Goal: Transaction & Acquisition: Download file/media

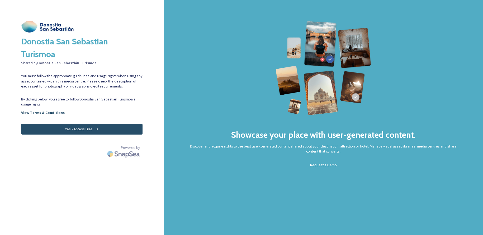
click at [105, 128] on button "Yes - Access Files" at bounding box center [82, 129] width 122 height 11
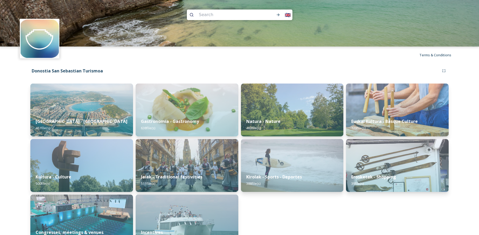
scroll to position [19, 0]
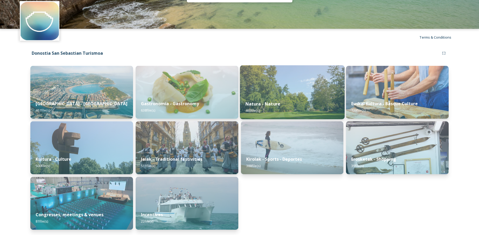
click at [294, 103] on div "Natura - Nature 480 file(s)" at bounding box center [292, 107] width 105 height 24
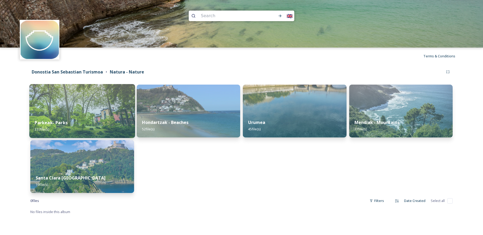
click at [85, 109] on img at bounding box center [82, 111] width 106 height 54
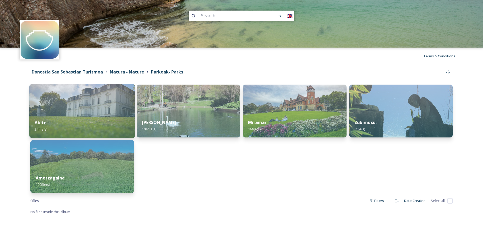
click at [85, 111] on img at bounding box center [82, 111] width 106 height 54
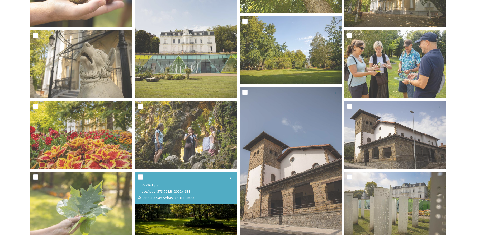
scroll to position [384, 0]
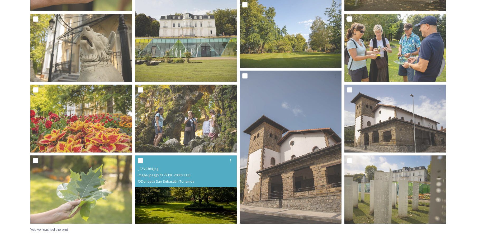
click at [208, 203] on img at bounding box center [186, 189] width 102 height 68
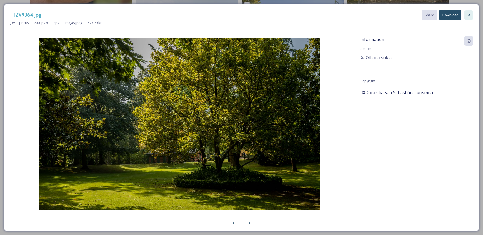
click at [468, 15] on icon at bounding box center [469, 15] width 4 height 4
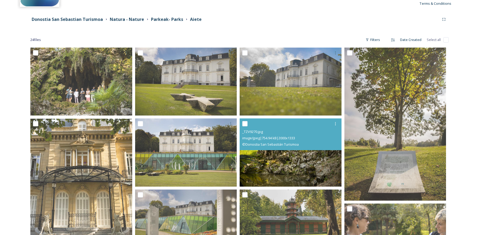
scroll to position [0, 0]
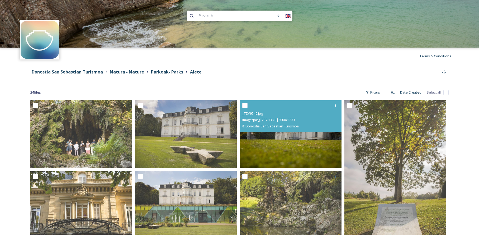
click at [279, 147] on img at bounding box center [291, 134] width 102 height 68
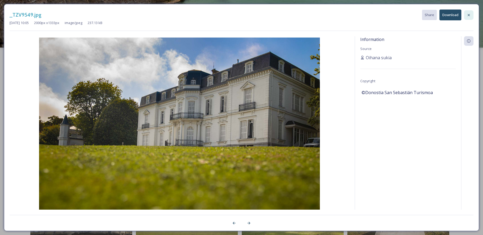
click at [472, 14] on div at bounding box center [469, 15] width 10 height 10
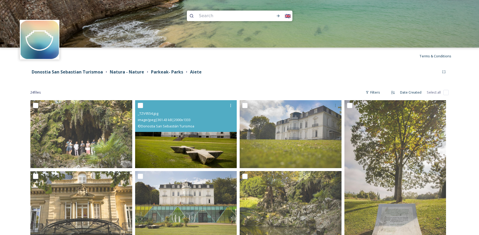
click at [199, 149] on img at bounding box center [186, 134] width 102 height 68
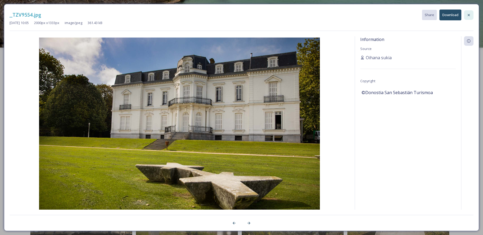
click at [469, 14] on icon at bounding box center [469, 15] width 4 height 4
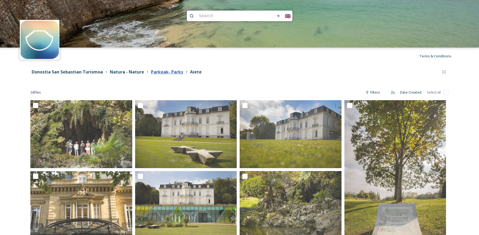
click at [163, 71] on strong "Parkeak- Parks" at bounding box center [167, 72] width 32 height 6
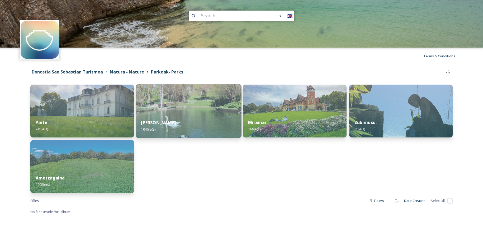
click at [218, 121] on div "[PERSON_NAME] 104 file(s)" at bounding box center [189, 126] width 106 height 24
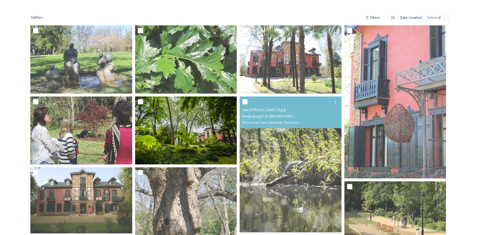
scroll to position [78, 0]
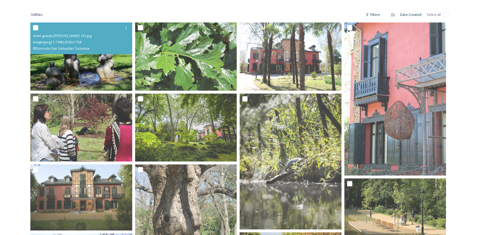
click at [105, 64] on img at bounding box center [81, 56] width 102 height 68
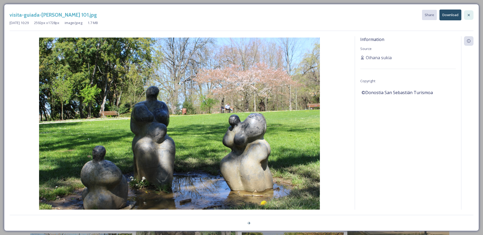
click at [469, 15] on icon at bounding box center [469, 15] width 2 height 2
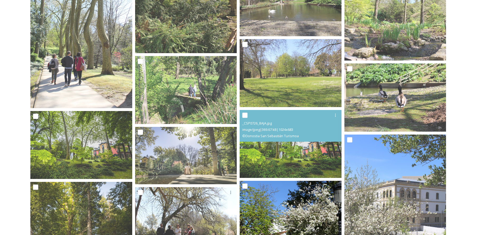
scroll to position [513, 0]
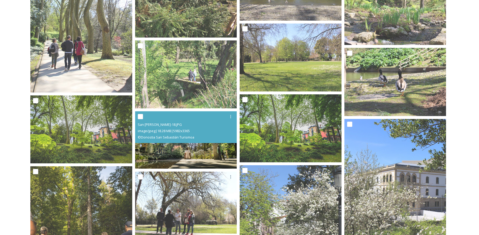
click at [181, 160] on img at bounding box center [186, 139] width 102 height 57
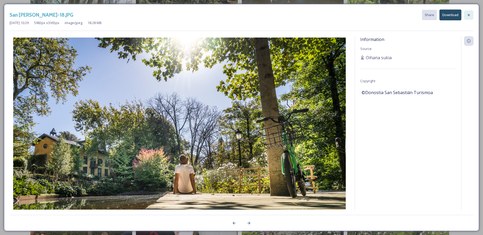
click at [471, 17] on div at bounding box center [469, 15] width 10 height 10
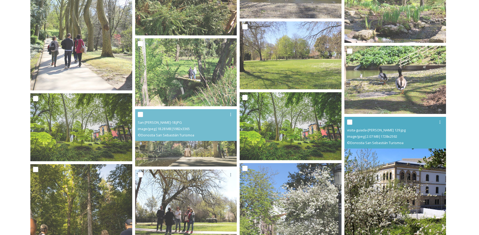
scroll to position [578, 0]
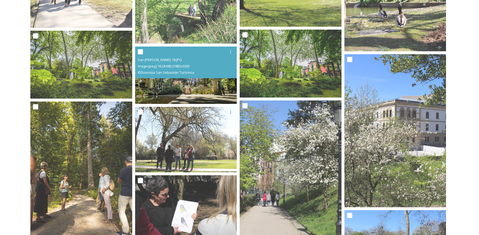
click at [199, 93] on img at bounding box center [186, 74] width 102 height 57
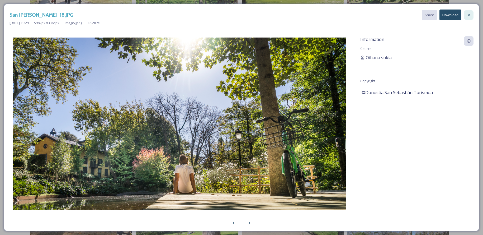
click at [472, 14] on div at bounding box center [469, 15] width 10 height 10
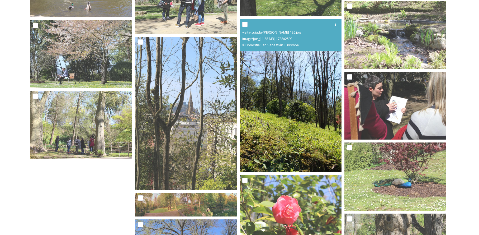
scroll to position [2059, 0]
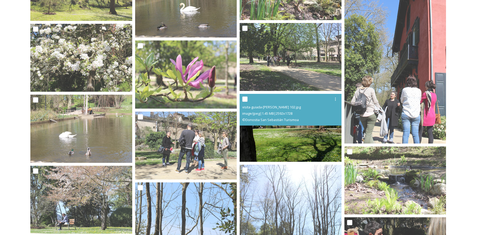
click at [324, 135] on img at bounding box center [291, 128] width 102 height 68
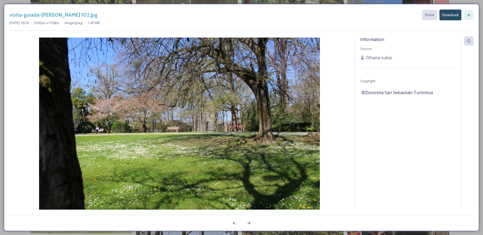
click at [469, 16] on icon at bounding box center [469, 15] width 4 height 4
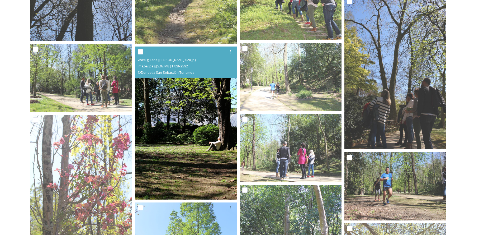
scroll to position [1652, 0]
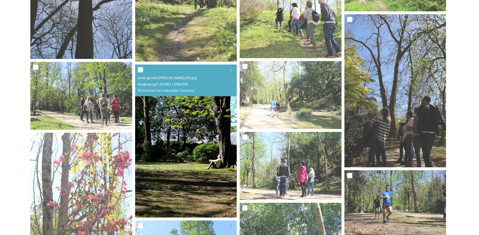
click at [188, 161] on img at bounding box center [186, 140] width 102 height 153
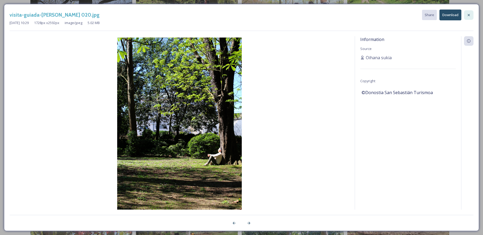
click at [469, 13] on icon at bounding box center [469, 15] width 4 height 4
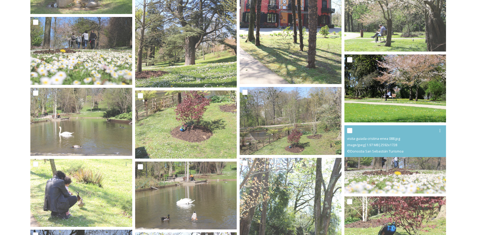
scroll to position [1303, 0]
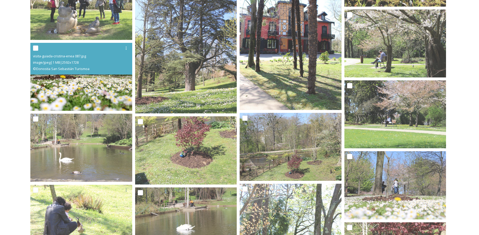
click at [119, 78] on img at bounding box center [81, 77] width 102 height 68
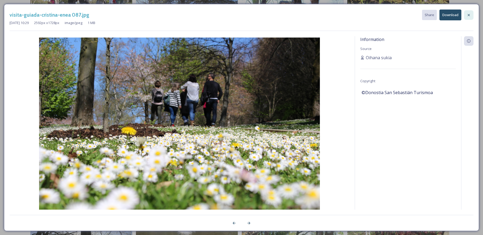
click at [468, 12] on div at bounding box center [469, 15] width 10 height 10
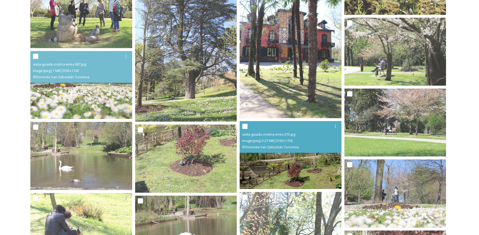
scroll to position [1237, 0]
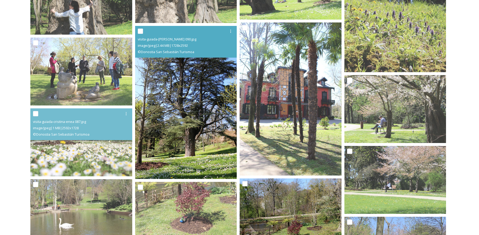
click at [221, 137] on img at bounding box center [186, 102] width 102 height 153
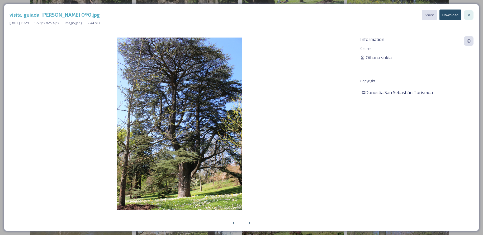
click at [472, 15] on div at bounding box center [469, 15] width 10 height 10
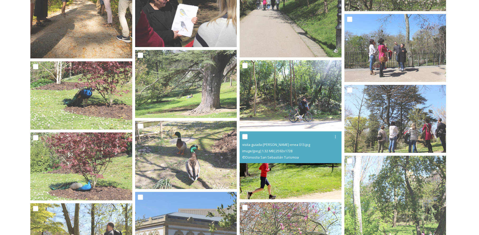
scroll to position [762, 0]
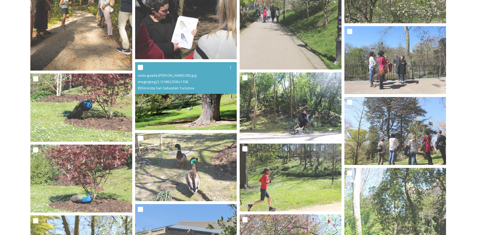
click at [201, 120] on img at bounding box center [186, 96] width 102 height 68
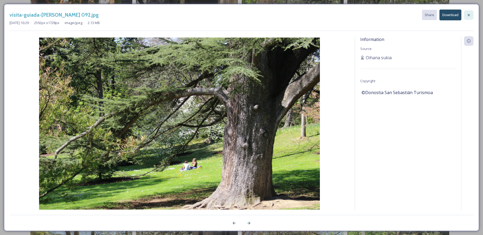
click at [468, 12] on div at bounding box center [469, 15] width 10 height 10
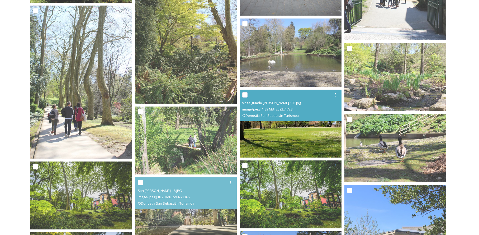
scroll to position [442, 0]
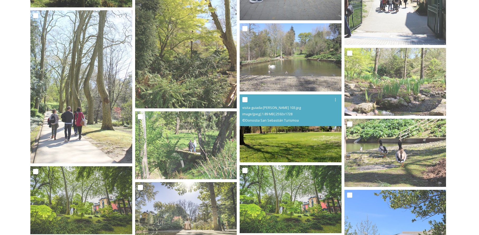
click at [292, 140] on img at bounding box center [291, 128] width 102 height 68
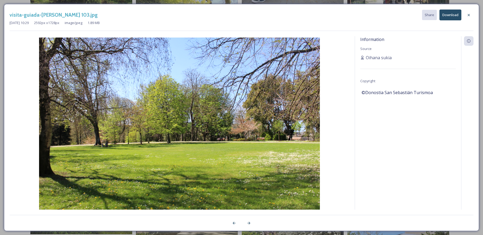
click at [452, 17] on button "Download" at bounding box center [451, 15] width 22 height 11
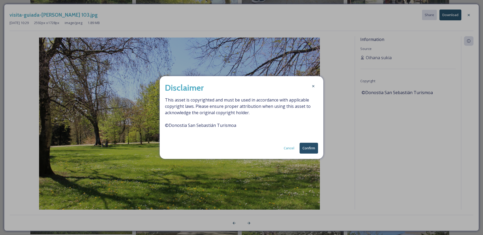
click at [307, 147] on button "Confirm" at bounding box center [309, 148] width 18 height 11
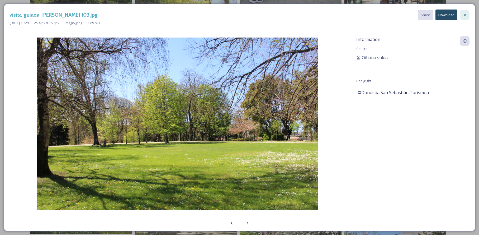
click at [464, 15] on icon at bounding box center [465, 15] width 4 height 4
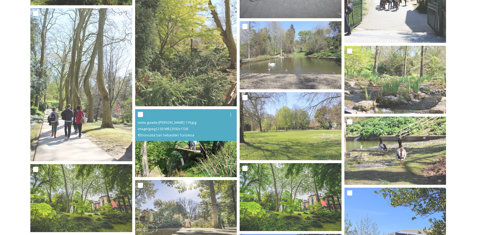
scroll to position [429, 0]
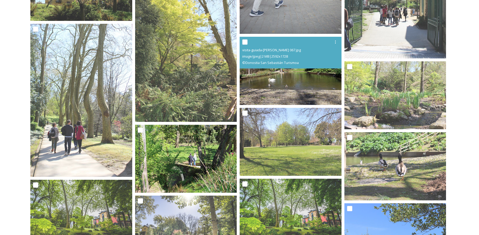
click at [287, 70] on img at bounding box center [291, 71] width 102 height 68
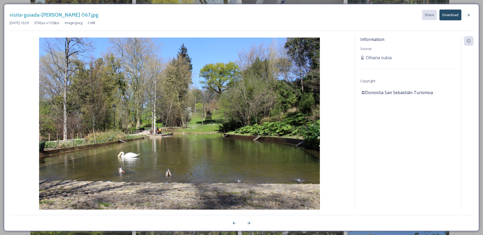
click at [457, 17] on button "Download" at bounding box center [451, 15] width 22 height 11
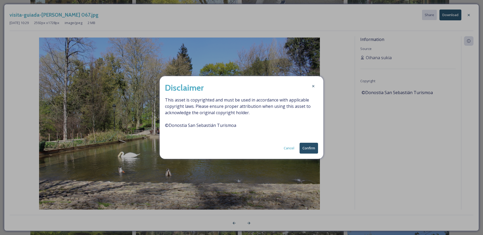
click at [313, 147] on button "Confirm" at bounding box center [309, 148] width 18 height 11
